Goal: Information Seeking & Learning: Learn about a topic

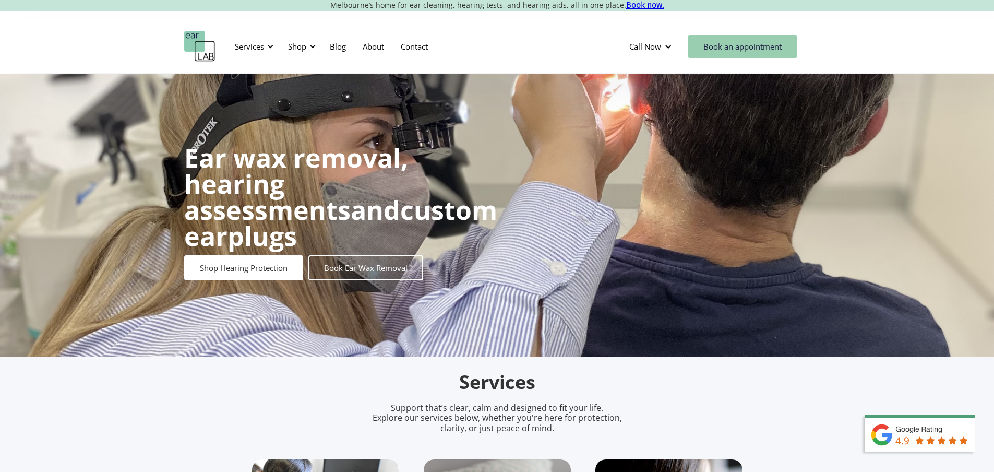
click at [716, 41] on link "Book an appointment" at bounding box center [743, 46] width 110 height 23
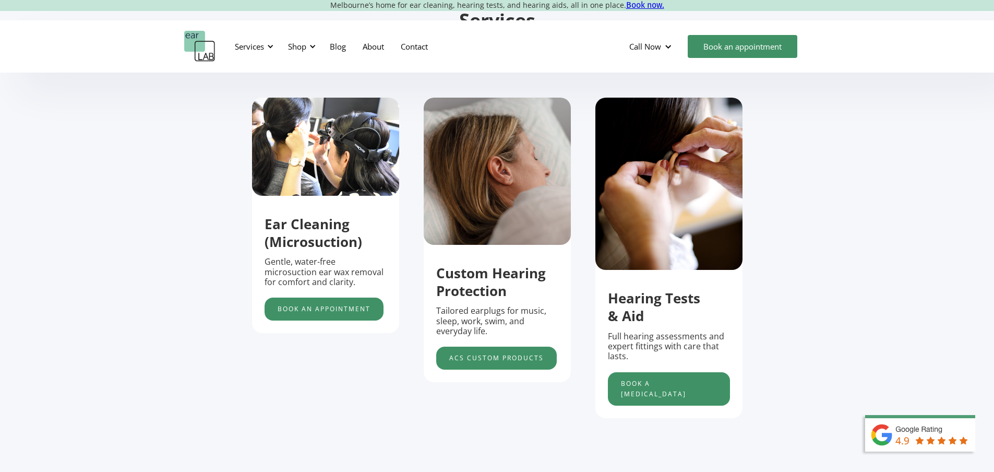
scroll to position [365, 0]
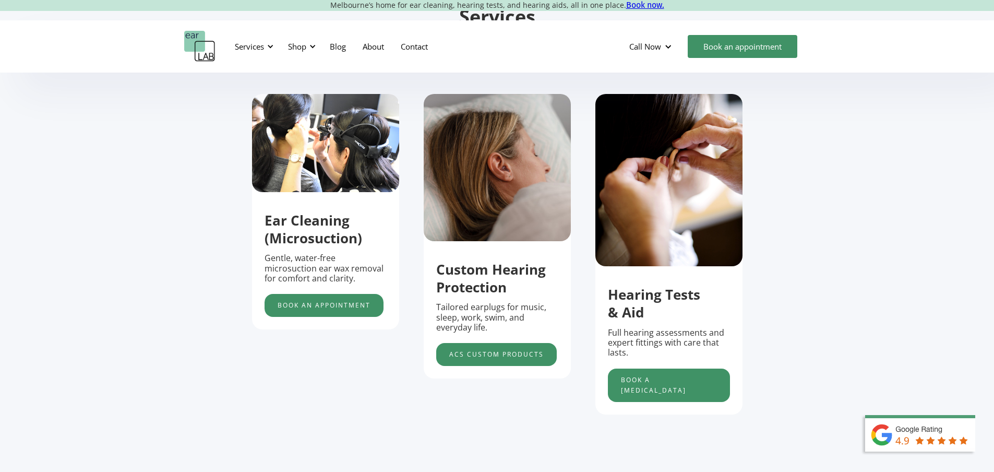
click at [303, 225] on strong "Ear Cleaning (Microsuction)" at bounding box center [313, 229] width 98 height 37
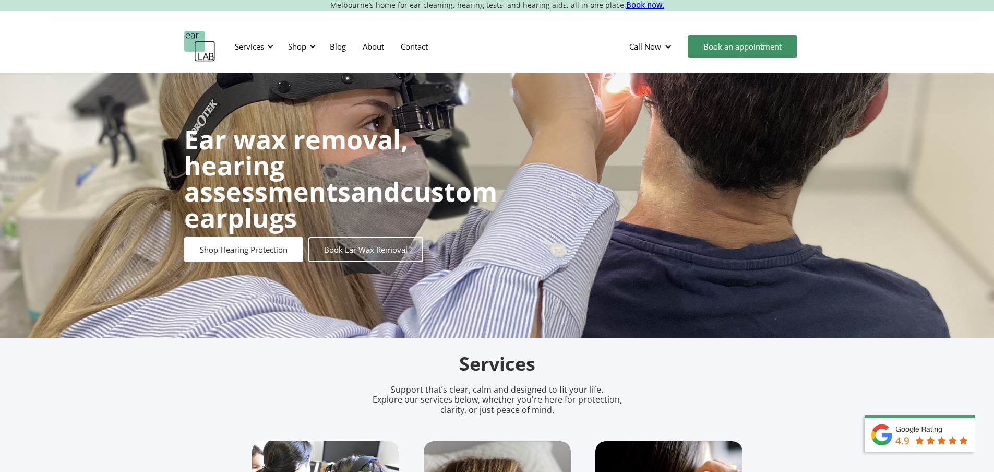
scroll to position [0, 0]
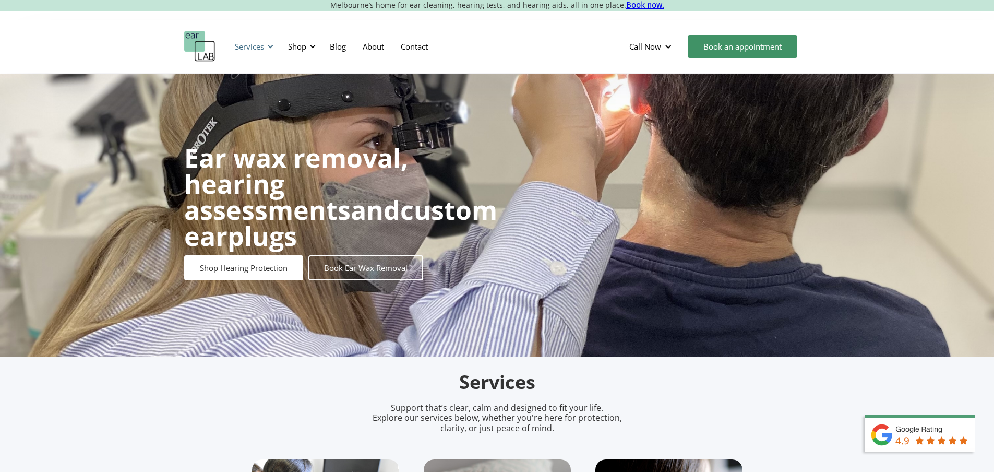
click at [271, 49] on div at bounding box center [270, 46] width 7 height 7
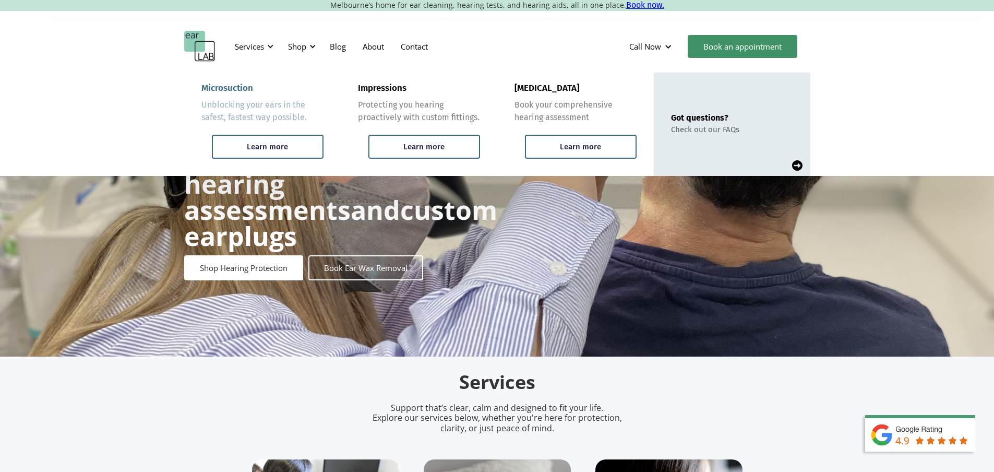
click at [235, 83] on div "Microsuction" at bounding box center [227, 88] width 52 height 10
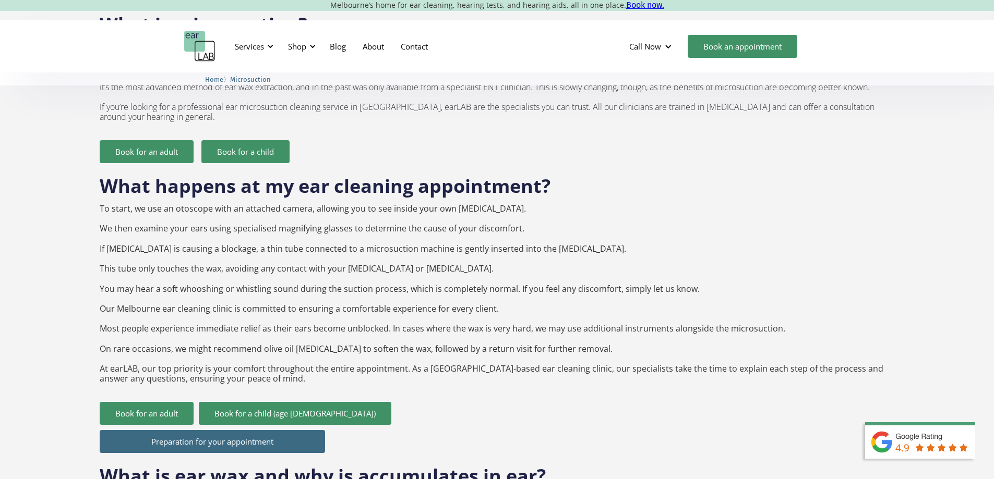
scroll to position [887, 0]
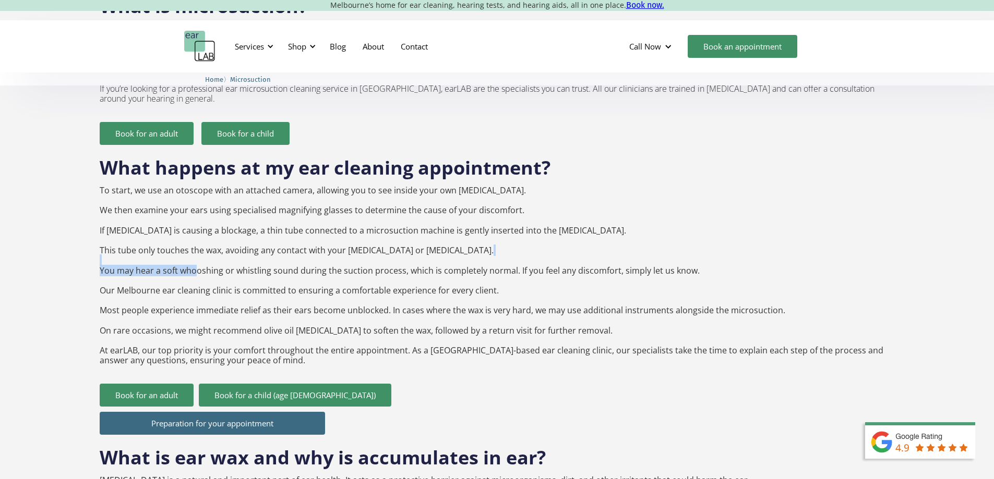
drag, startPoint x: 95, startPoint y: 245, endPoint x: 191, endPoint y: 247, distance: 96.5
click at [191, 247] on div "How much is microsuction cleaning? Adults: $120 Seniors 65 and over: $110 Stude…" at bounding box center [497, 392] width 994 height 1618
click at [256, 262] on p "To start, we use an otoscope with an attached camera, allowing you to see insid…" at bounding box center [497, 276] width 795 height 180
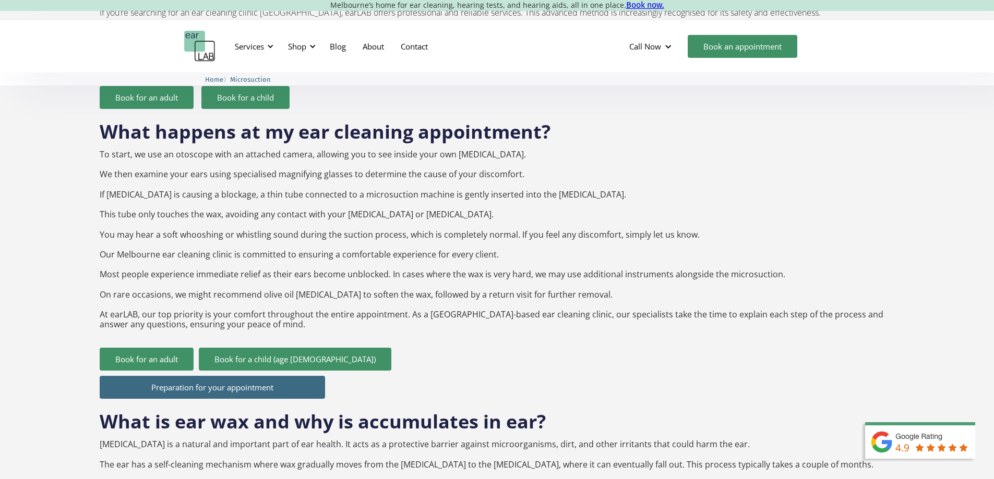
scroll to position [939, 0]
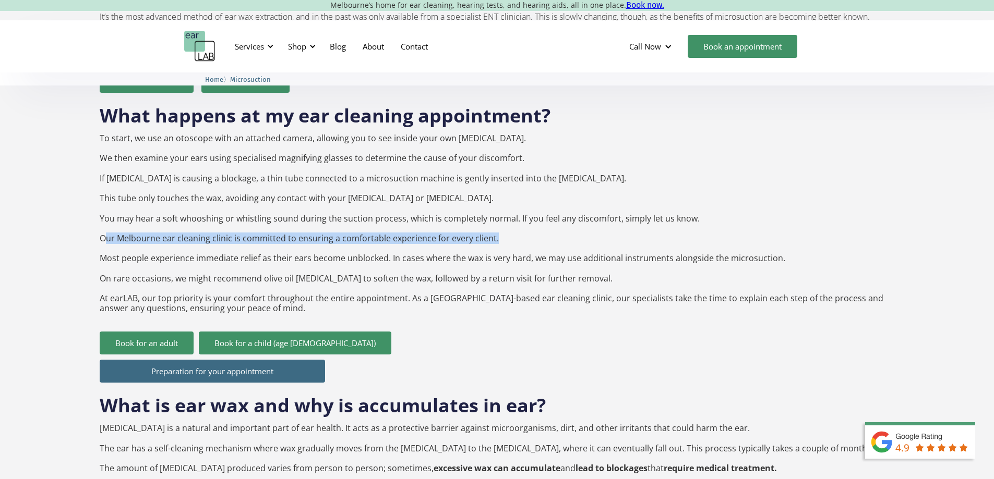
drag, startPoint x: 103, startPoint y: 221, endPoint x: 497, endPoint y: 216, distance: 394.4
click at [497, 216] on p "To start, we use an otoscope with an attached camera, allowing you to see insid…" at bounding box center [497, 224] width 795 height 180
click at [498, 216] on p "To start, we use an otoscope with an attached camera, allowing you to see insid…" at bounding box center [497, 224] width 795 height 180
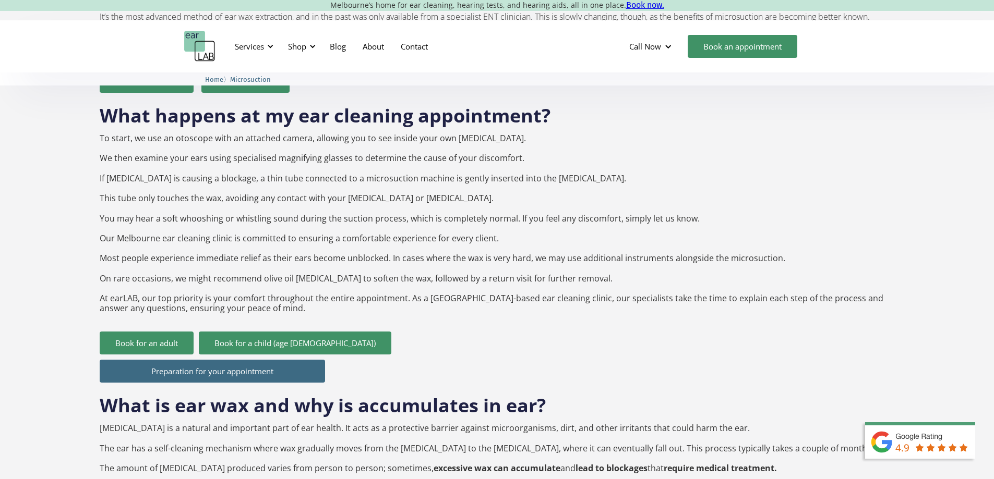
click at [126, 256] on p "To start, we use an otoscope with an attached camera, allowing you to see insid…" at bounding box center [497, 224] width 795 height 180
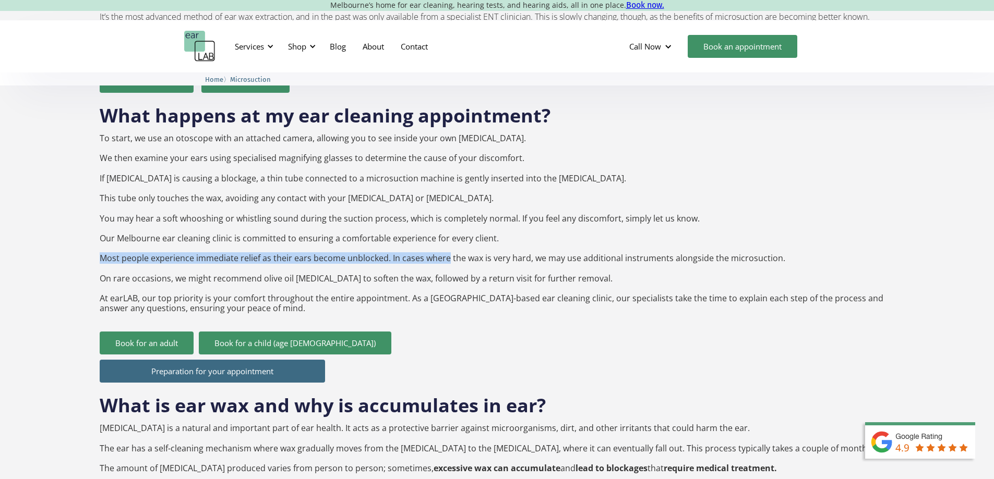
drag, startPoint x: 101, startPoint y: 242, endPoint x: 436, endPoint y: 242, distance: 334.9
click at [436, 242] on p "To start, we use an otoscope with an attached camera, allowing you to see insid…" at bounding box center [497, 224] width 795 height 180
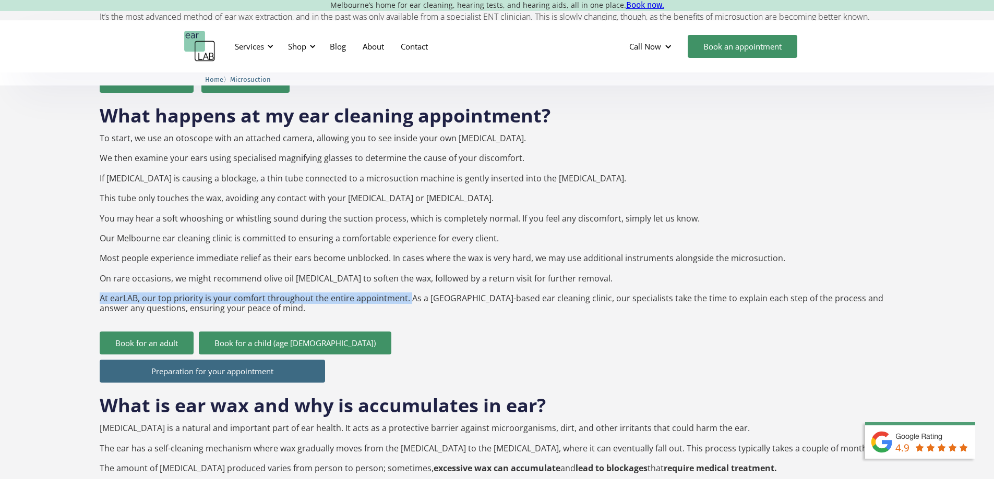
drag, startPoint x: 100, startPoint y: 280, endPoint x: 394, endPoint y: 276, distance: 294.8
click at [394, 276] on p "To start, we use an otoscope with an attached camera, allowing you to see insid…" at bounding box center [497, 224] width 795 height 180
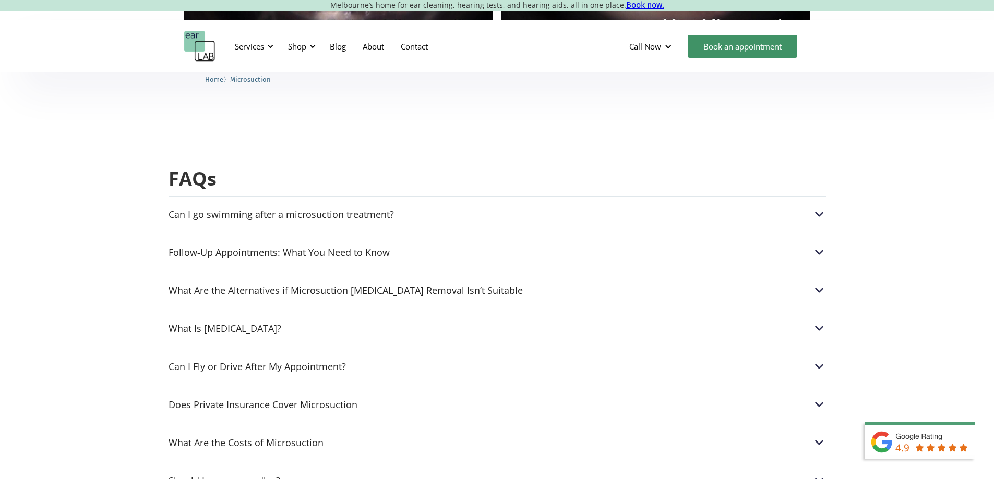
scroll to position [2504, 0]
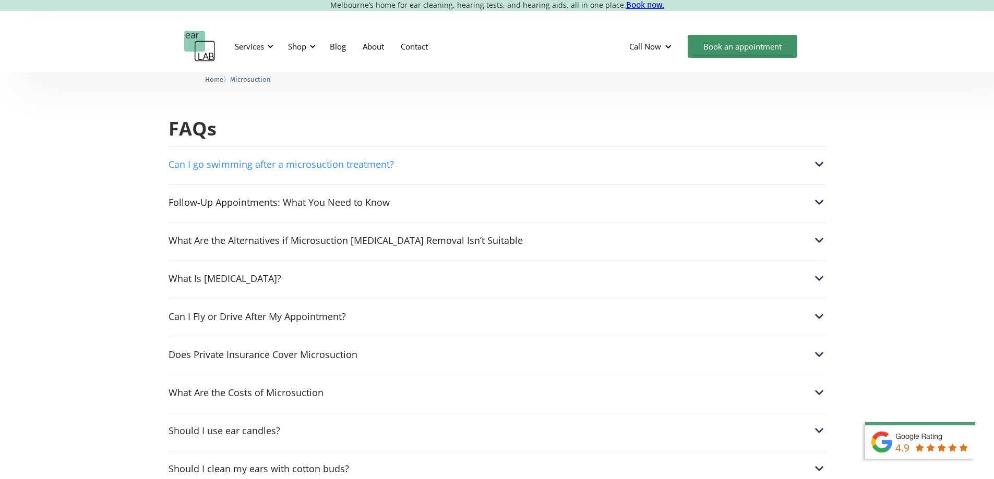
click at [240, 147] on div "Can I go swimming after a microsuction treatment? After a microsuction procedur…" at bounding box center [497, 162] width 657 height 30
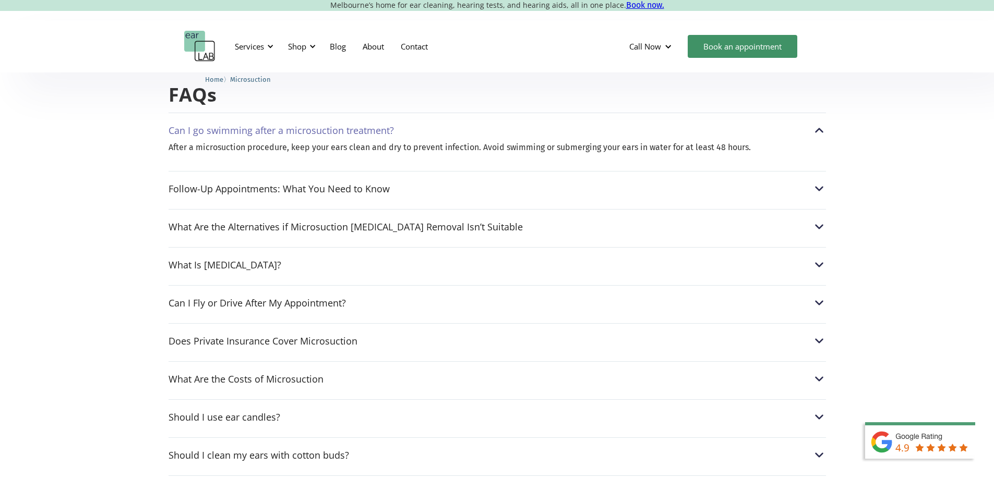
scroll to position [2556, 0]
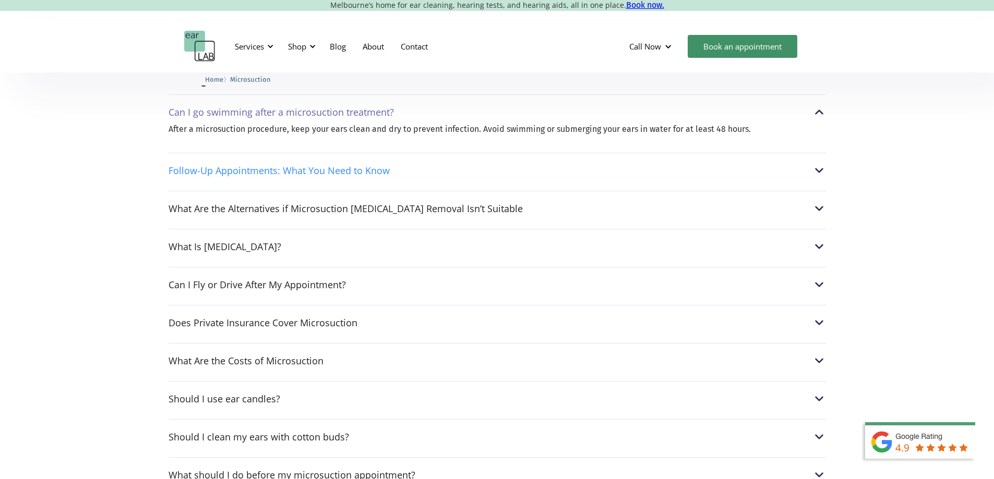
click at [275, 165] on div "Follow-Up Appointments: What You Need to Know" at bounding box center [279, 170] width 221 height 10
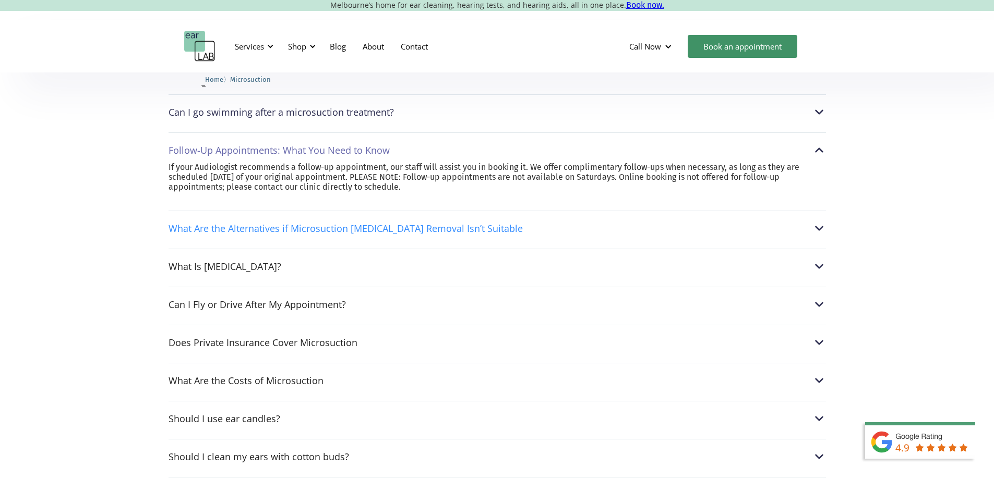
click at [224, 223] on div "What Are the Alternatives if Microsuction Earwax Removal Isn’t Suitable" at bounding box center [346, 228] width 354 height 10
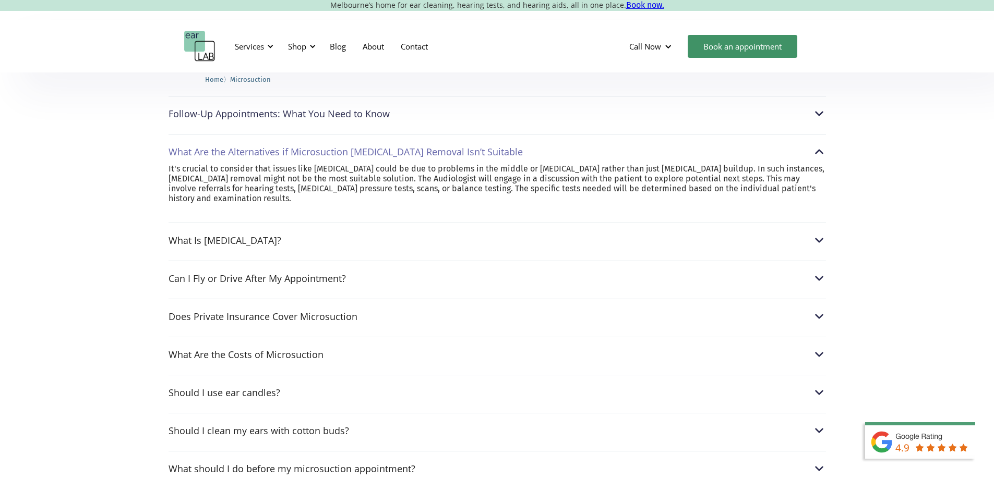
scroll to position [2608, 0]
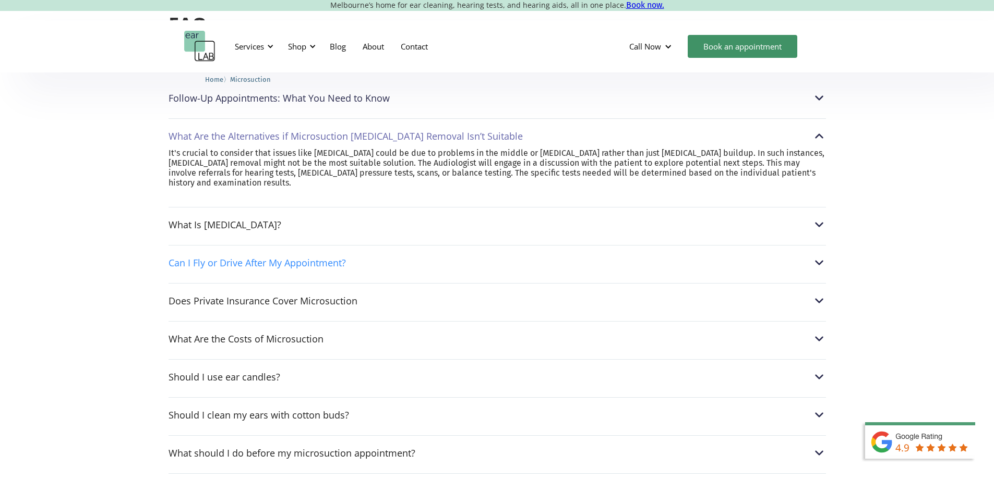
click at [193, 258] on div "Can I Fly or Drive After My Appointment?" at bounding box center [257, 263] width 177 height 10
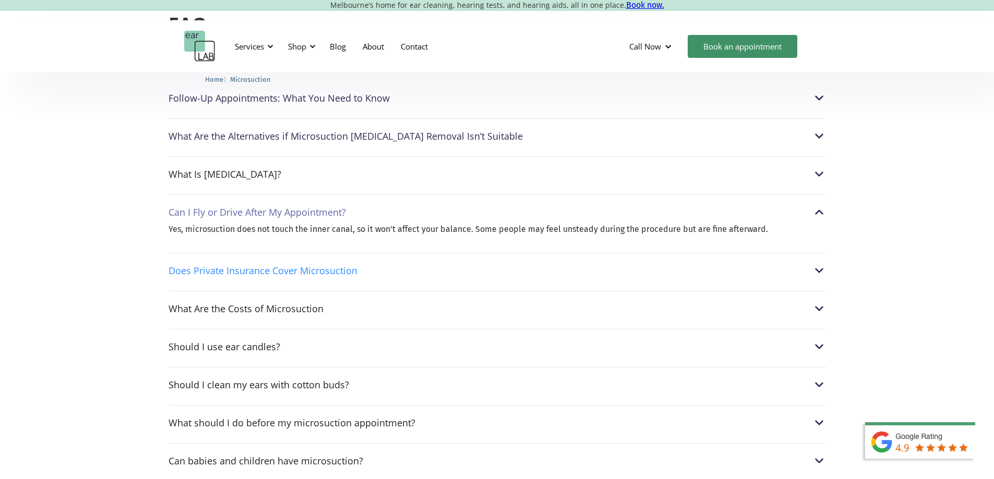
click at [225, 266] on div "Does Private Insurance Cover Microsuction" at bounding box center [263, 271] width 189 height 10
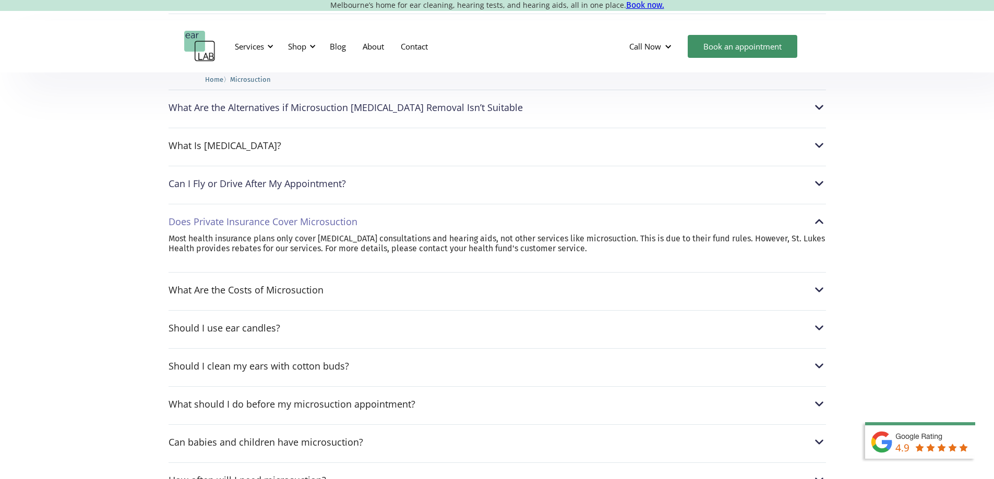
scroll to position [2661, 0]
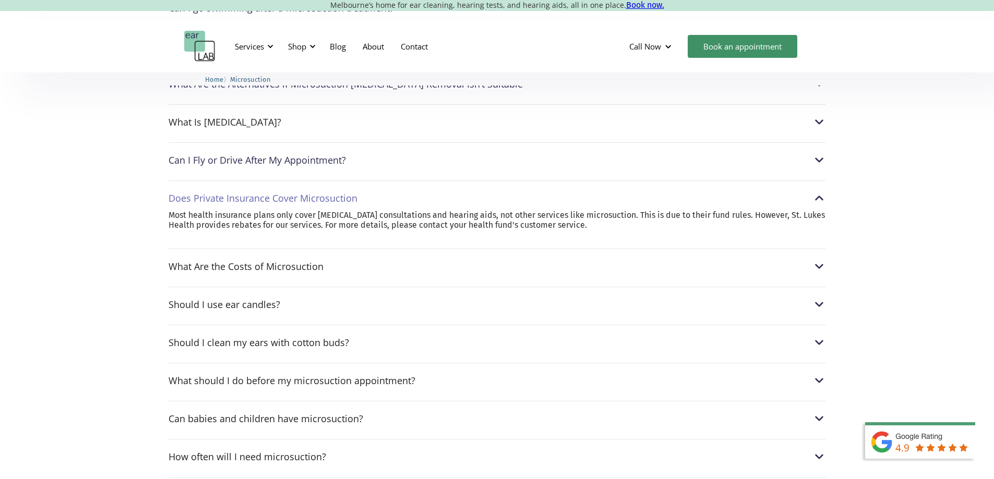
click at [166, 247] on div "FAQs Can I go swimming after a microsuction treatment? After a microsuction pro…" at bounding box center [497, 286] width 994 height 761
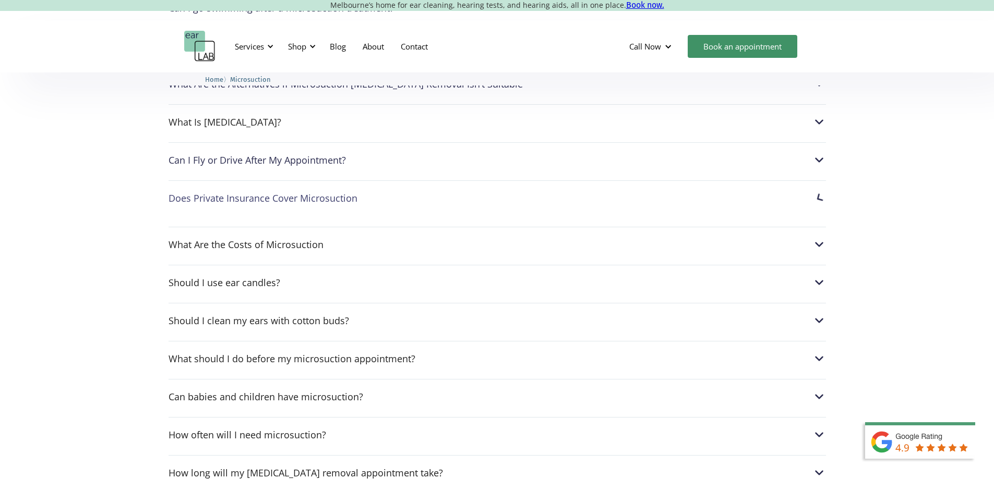
click at [207, 245] on div "Can I go swimming after a microsuction treatment? After a microsuction procedur…" at bounding box center [497, 275] width 657 height 571
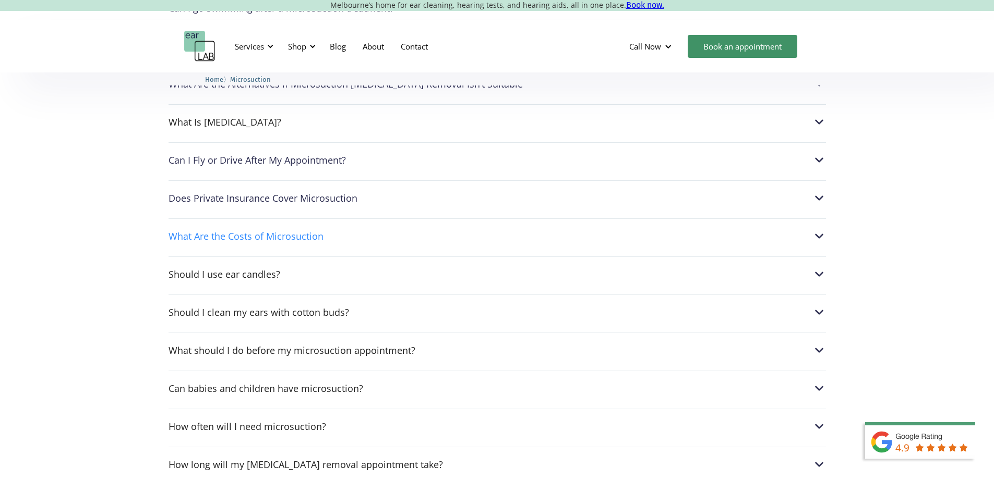
click at [226, 231] on div "What Are the Costs of Microsuction" at bounding box center [246, 236] width 155 height 10
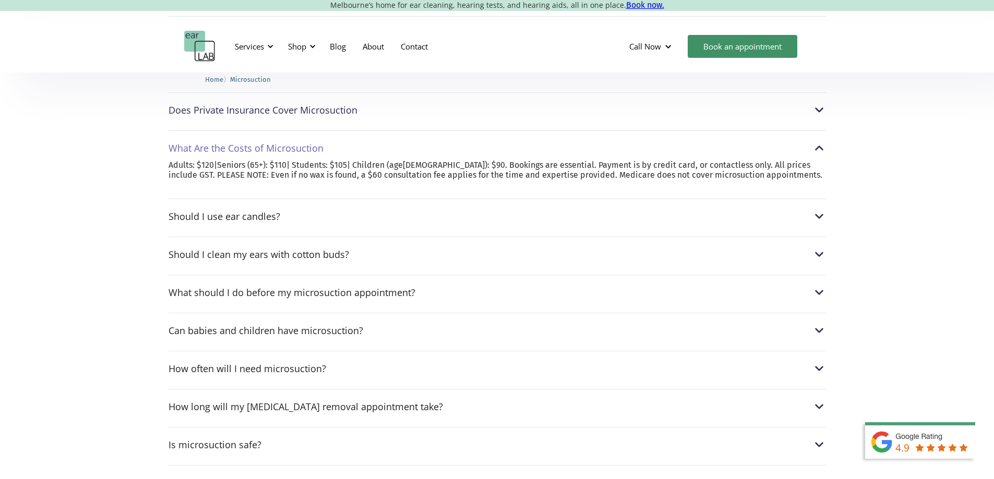
scroll to position [2765, 0]
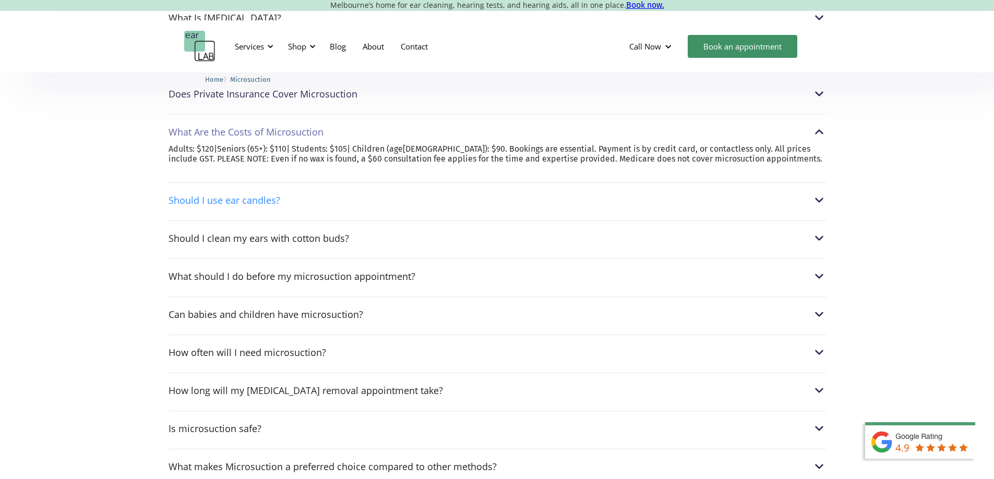
drag, startPoint x: 308, startPoint y: 190, endPoint x: 317, endPoint y: 186, distance: 9.8
click at [314, 194] on div "Should I use ear candles?" at bounding box center [497, 201] width 657 height 14
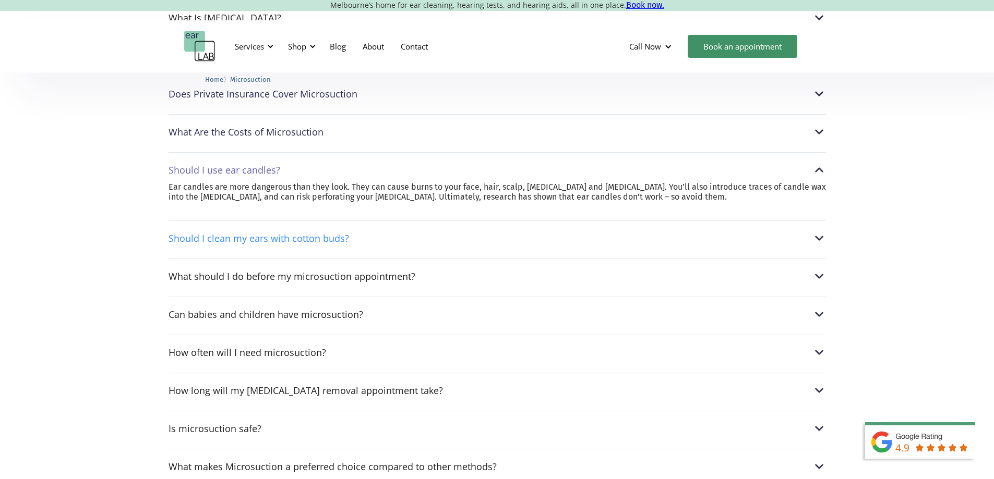
click at [238, 233] on div "Should I clean my ears with cotton buds?" at bounding box center [259, 238] width 181 height 10
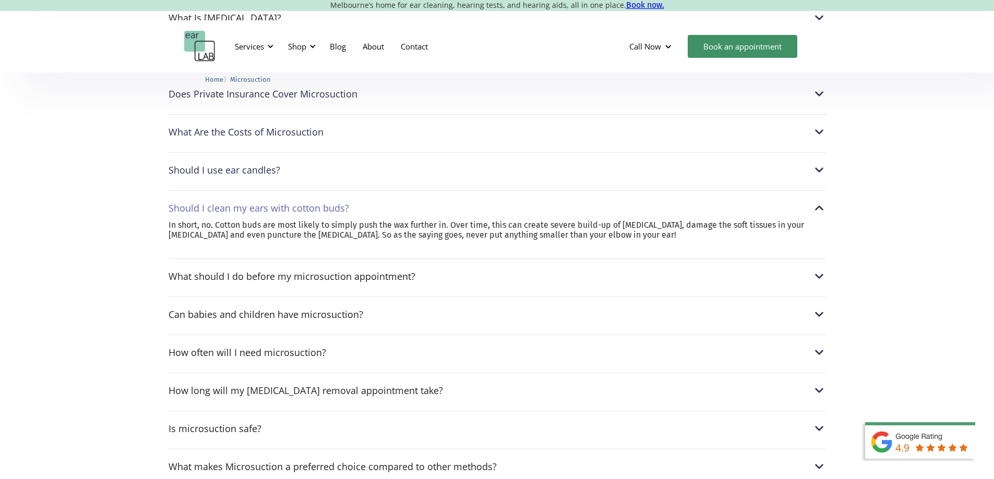
click at [217, 234] on div "Can I go swimming after a microsuction treatment? After a microsuction procedur…" at bounding box center [497, 182] width 657 height 593
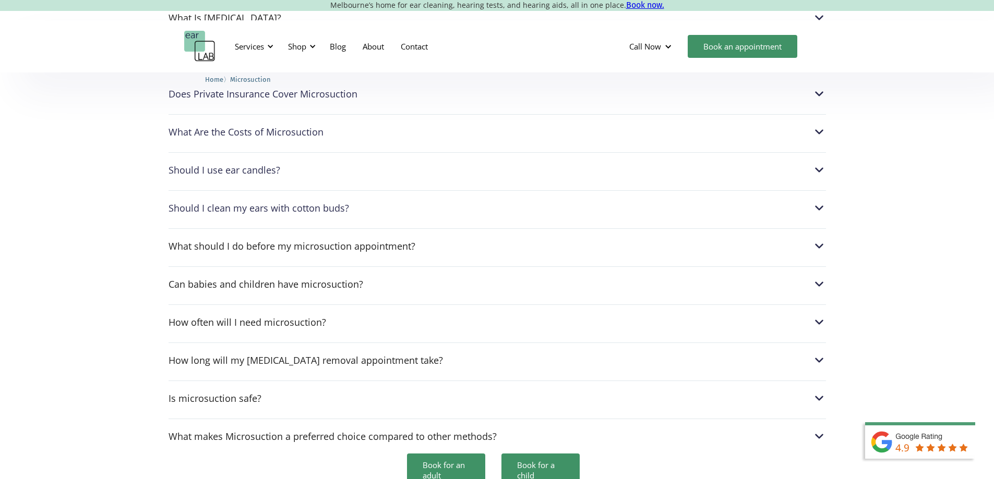
click at [234, 197] on div "Should I clean my ears with cotton buds? In short, no. Cotton buds are most lik…" at bounding box center [497, 205] width 657 height 30
click at [238, 203] on div "Should I clean my ears with cotton buds?" at bounding box center [259, 208] width 181 height 10
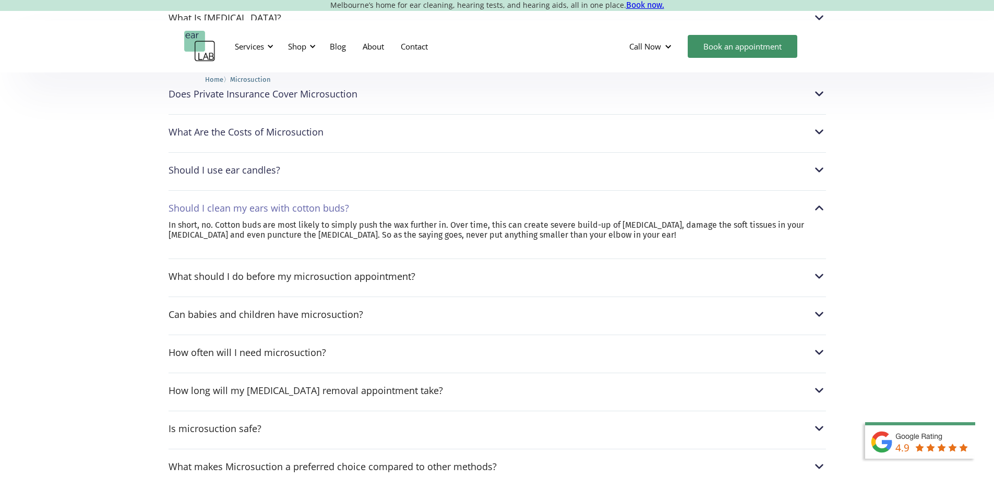
click at [243, 240] on div "Can I go swimming after a microsuction treatment? After a microsuction procedur…" at bounding box center [497, 182] width 657 height 593
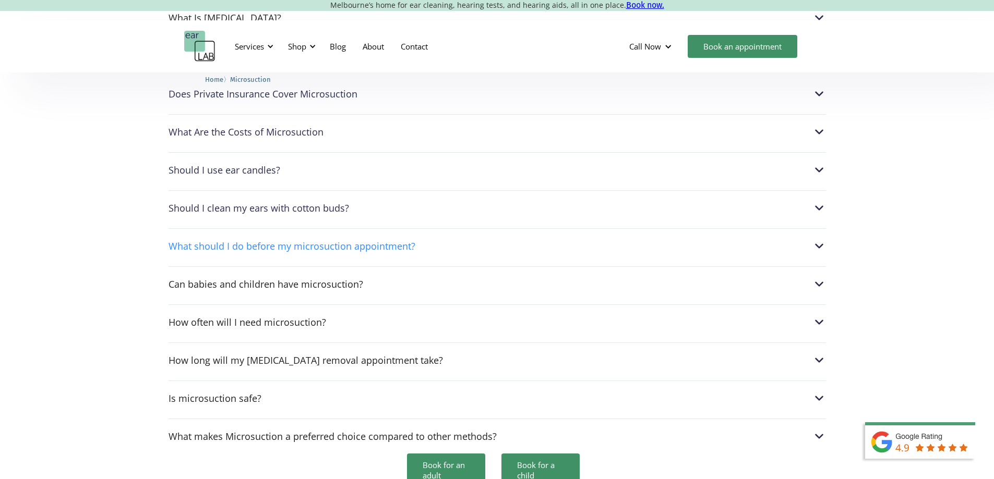
click at [245, 241] on div "What should I do before my microsuction appointment?" at bounding box center [292, 246] width 247 height 10
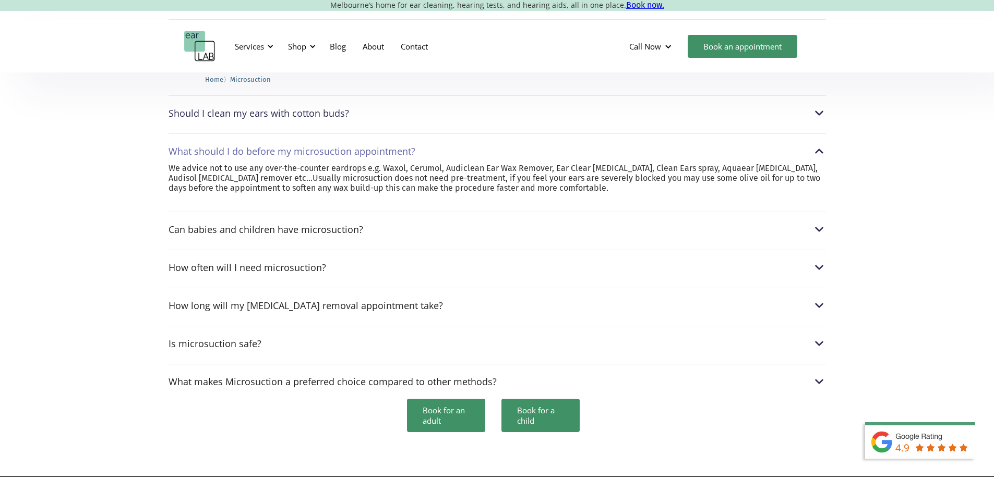
scroll to position [2869, 0]
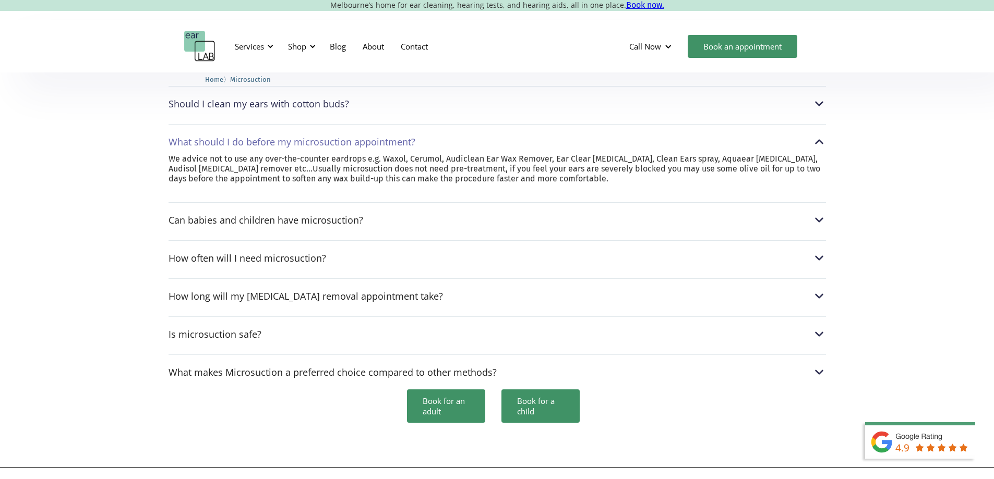
drag, startPoint x: 175, startPoint y: 233, endPoint x: 187, endPoint y: 239, distance: 14.0
click at [176, 240] on div "How often will I need microsuction? Everyone produces ear wax at a different ra…" at bounding box center [497, 255] width 657 height 30
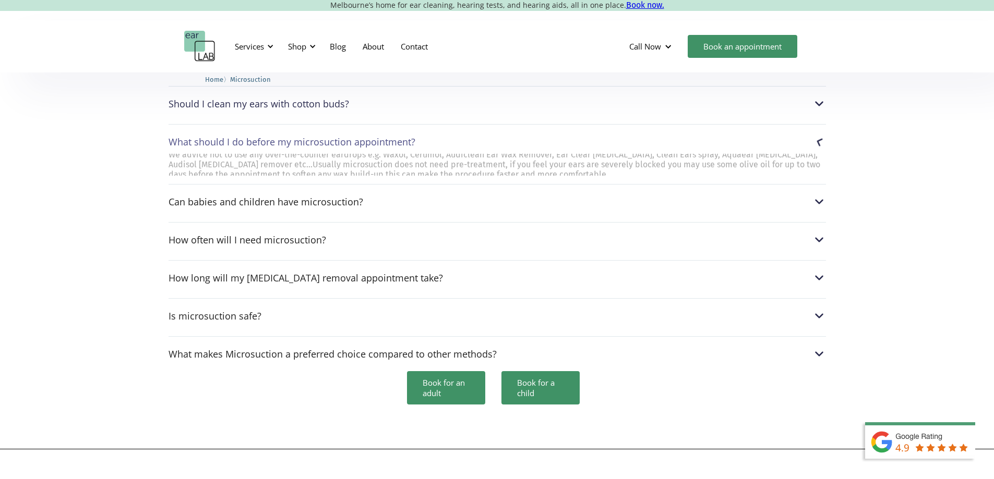
click at [189, 273] on div "How long will my earwax removal appointment take?" at bounding box center [306, 278] width 274 height 10
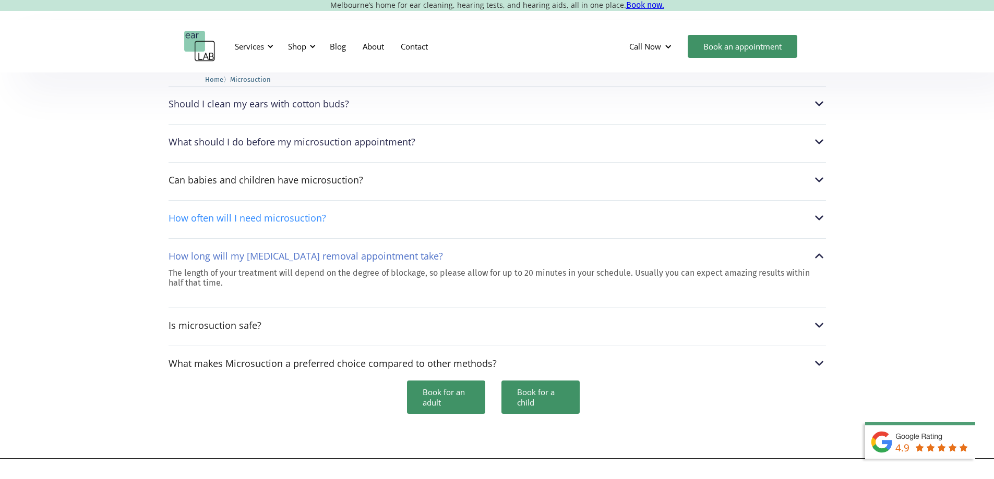
click at [211, 213] on div "How often will I need microsuction?" at bounding box center [248, 218] width 158 height 10
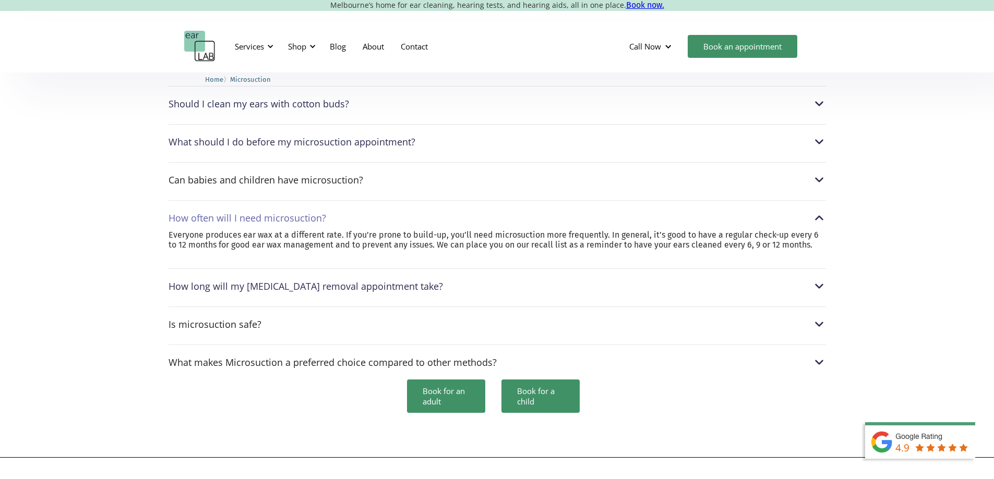
click at [246, 281] on div "How long will my earwax removal appointment take?" at bounding box center [306, 286] width 274 height 10
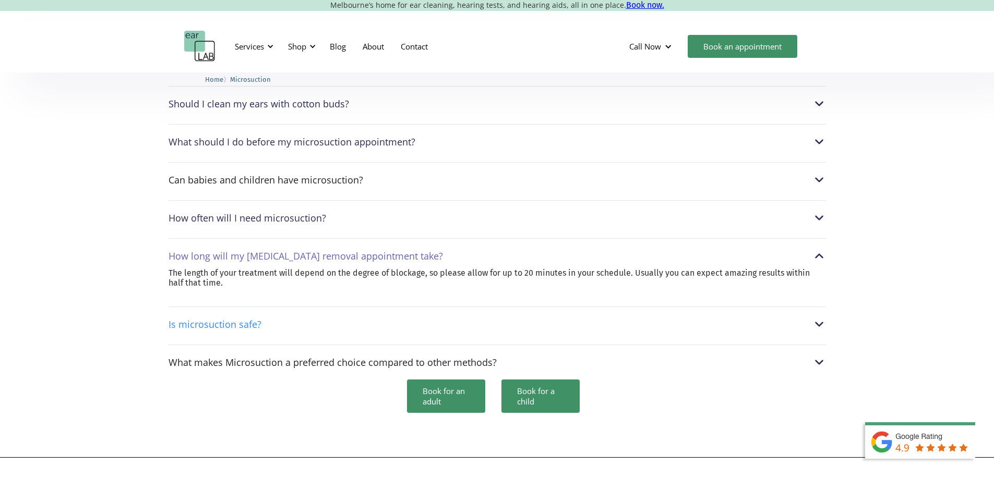
click at [229, 319] on div "Is microsuction safe?" at bounding box center [215, 324] width 93 height 10
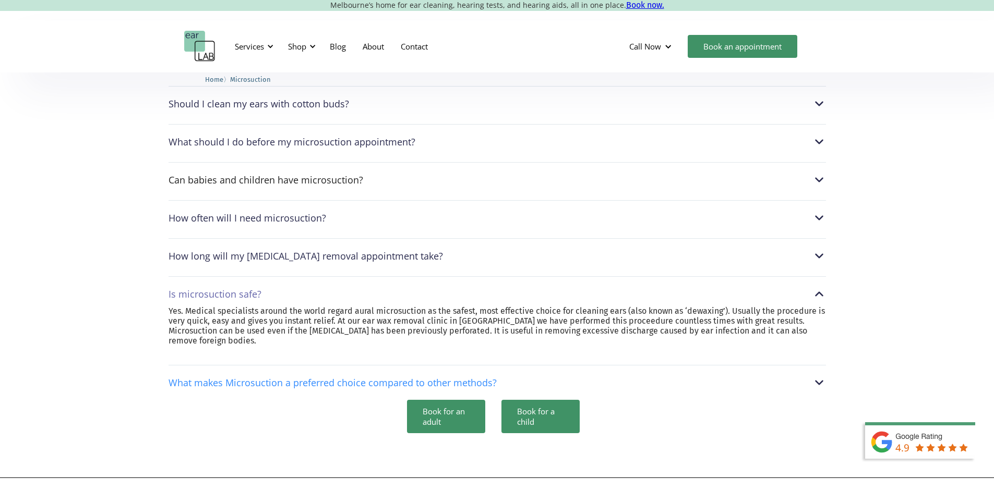
click at [221, 378] on div "What makes Microsuction a preferred choice compared to other methods?" at bounding box center [333, 383] width 328 height 10
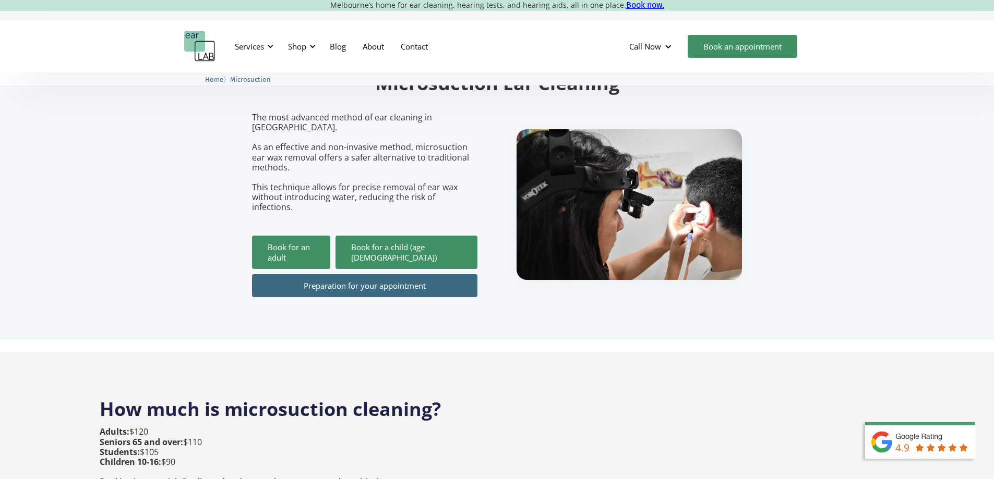
scroll to position [0, 0]
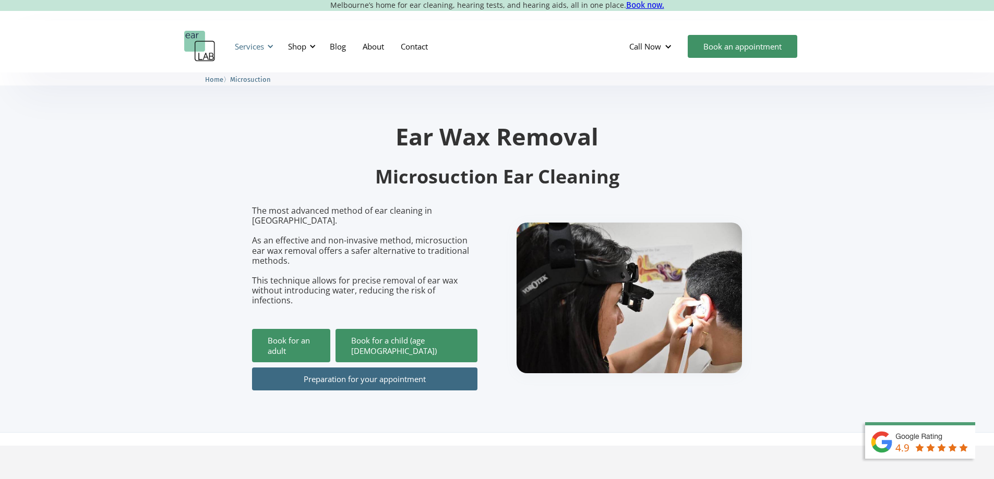
click at [261, 51] on div "Services" at bounding box center [249, 46] width 29 height 10
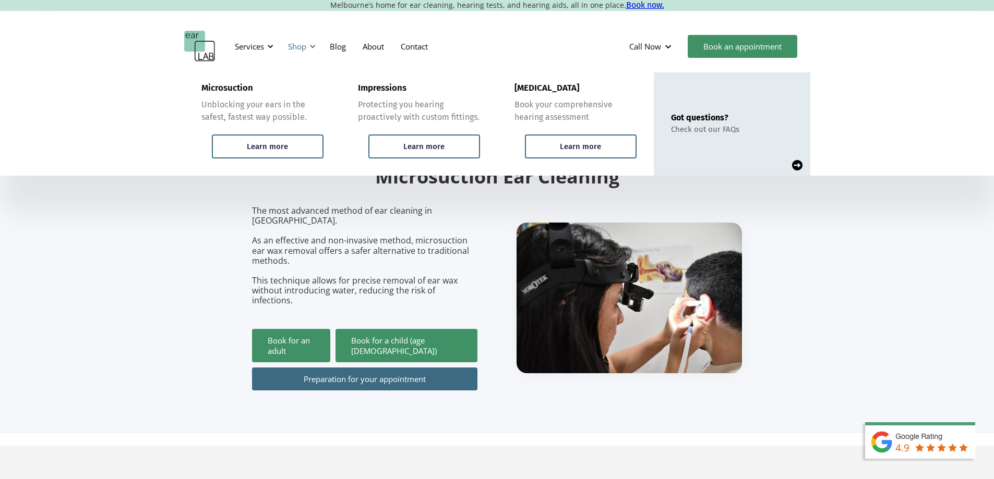
click at [310, 51] on div "Shop" at bounding box center [300, 46] width 37 height 31
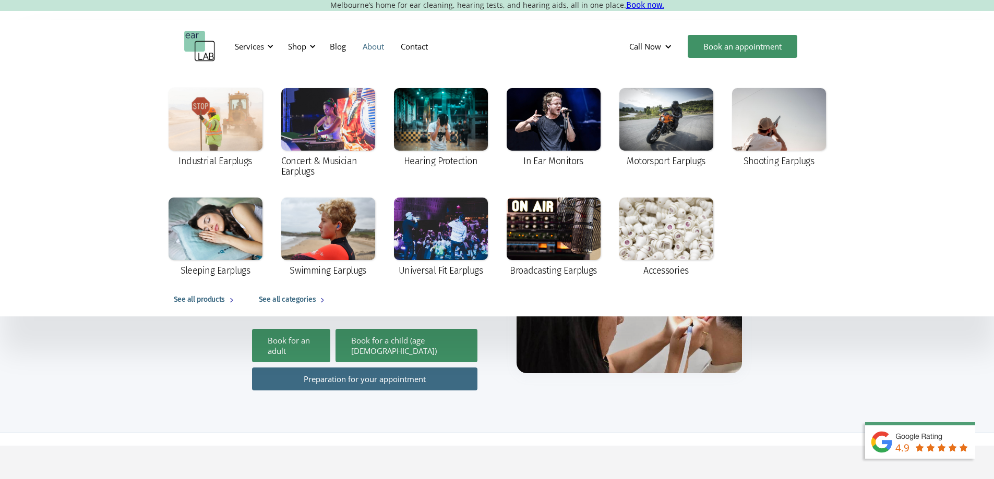
click at [376, 47] on link "About" at bounding box center [373, 46] width 38 height 30
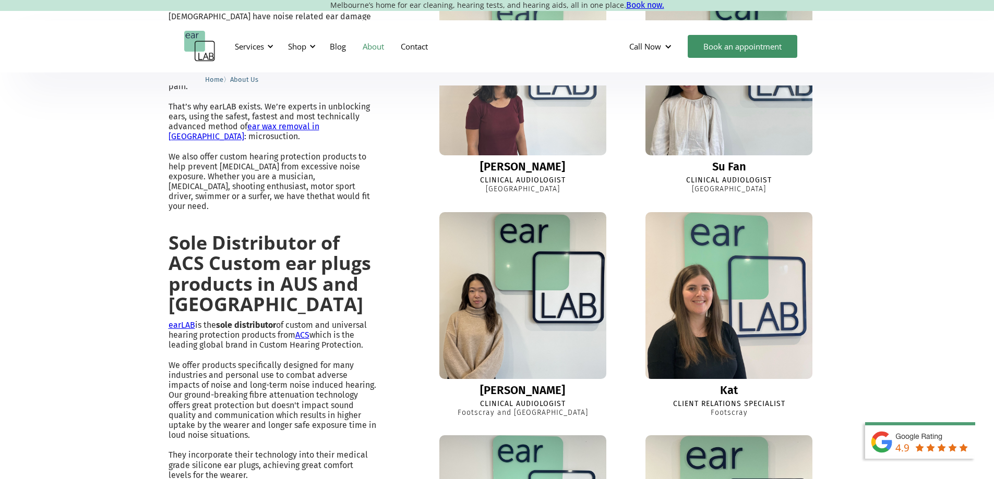
scroll to position [574, 0]
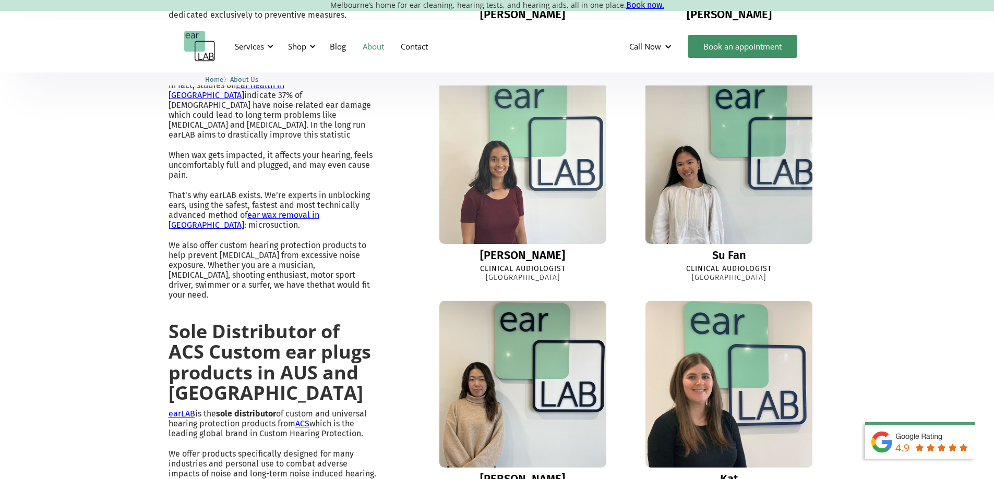
click at [488, 186] on img at bounding box center [522, 160] width 181 height 181
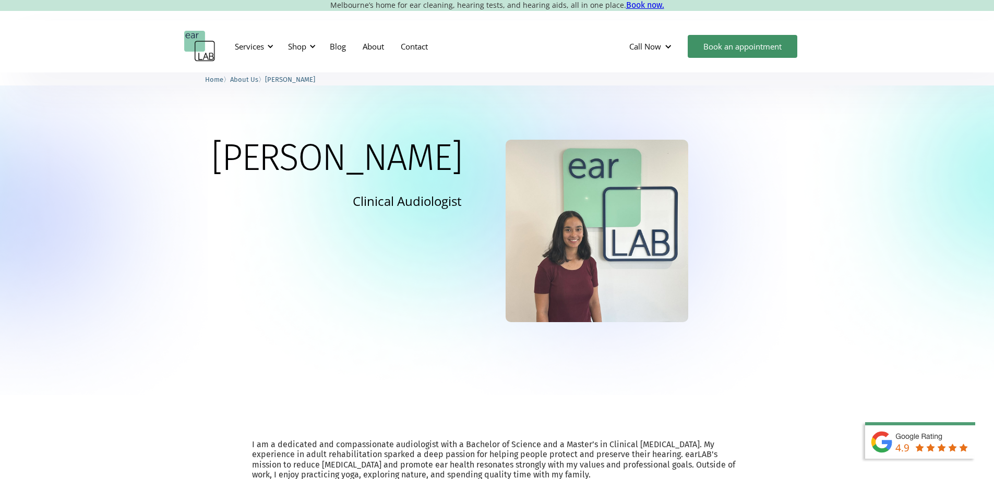
click at [597, 247] on img at bounding box center [597, 231] width 183 height 183
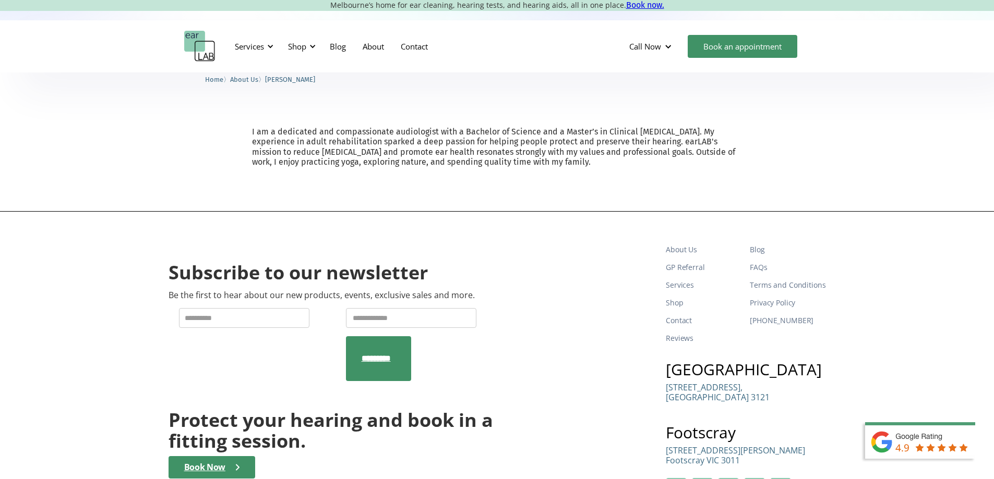
scroll to position [423, 0]
